Goal: Information Seeking & Learning: Learn about a topic

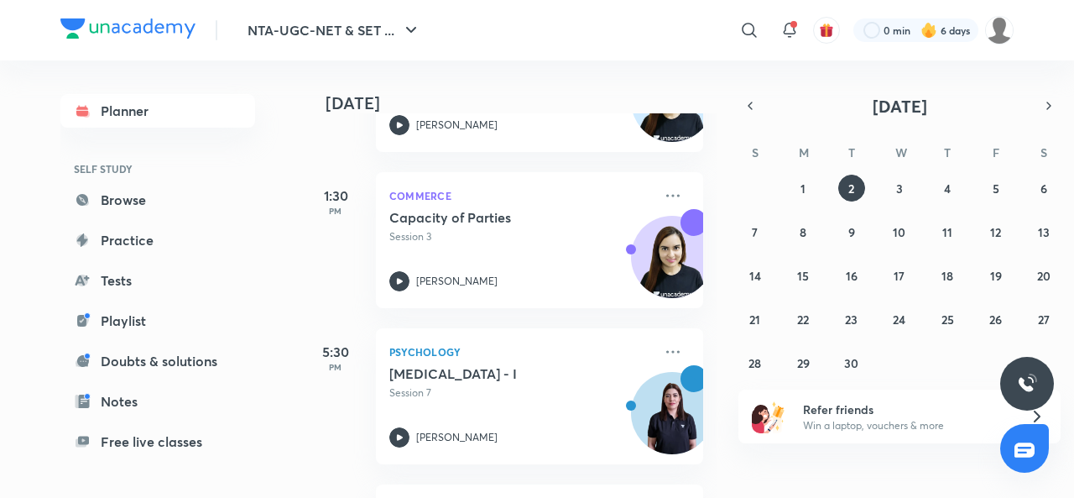
scroll to position [609, 0]
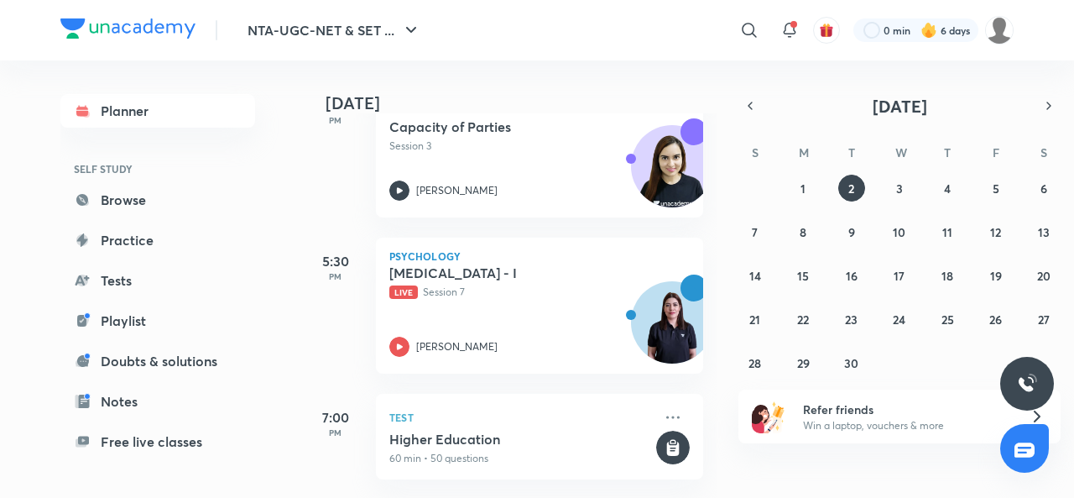
scroll to position [609, 0]
click at [404, 353] on div "Psychology Neuropsychological Tests - I Live Session 7 Hafsa Malik" at bounding box center [539, 305] width 327 height 136
